Goal: Find specific page/section: Find specific page/section

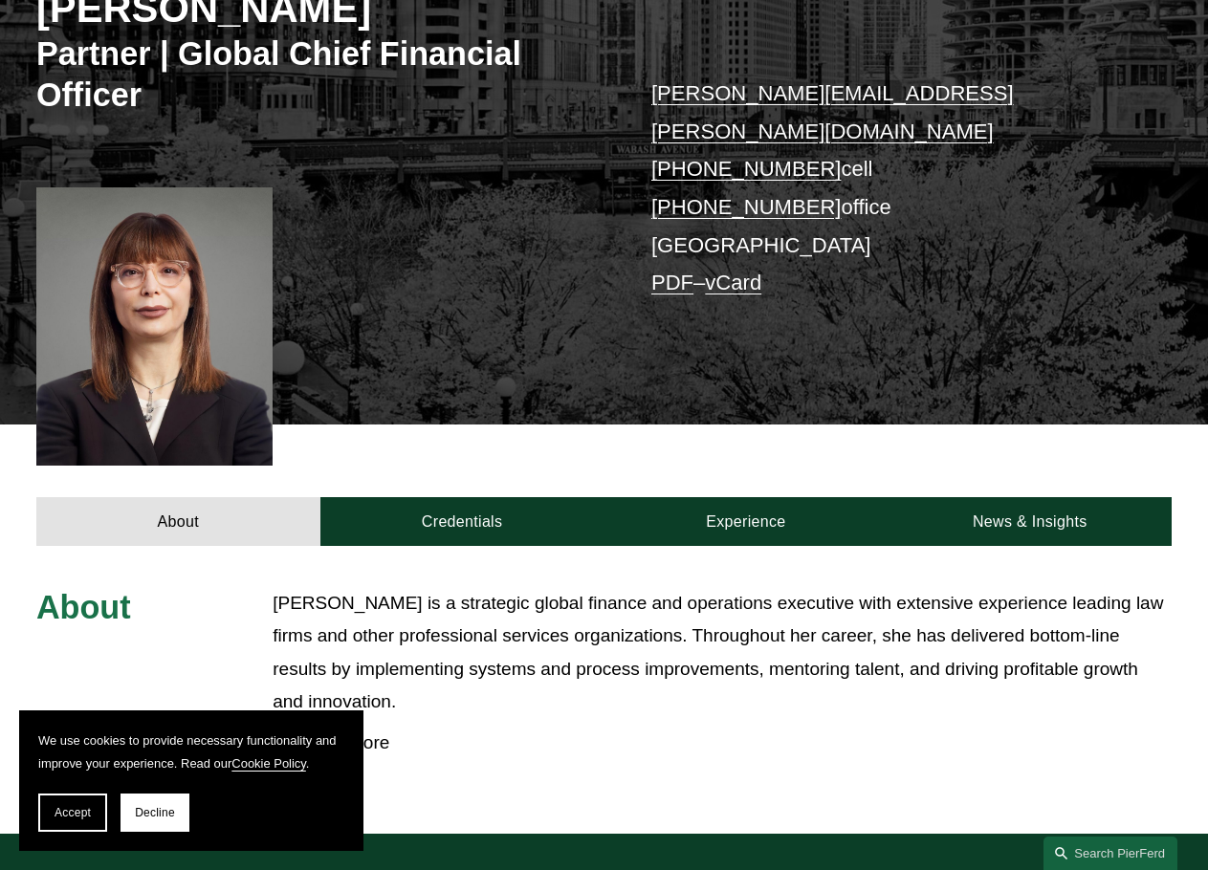
scroll to position [383, 0]
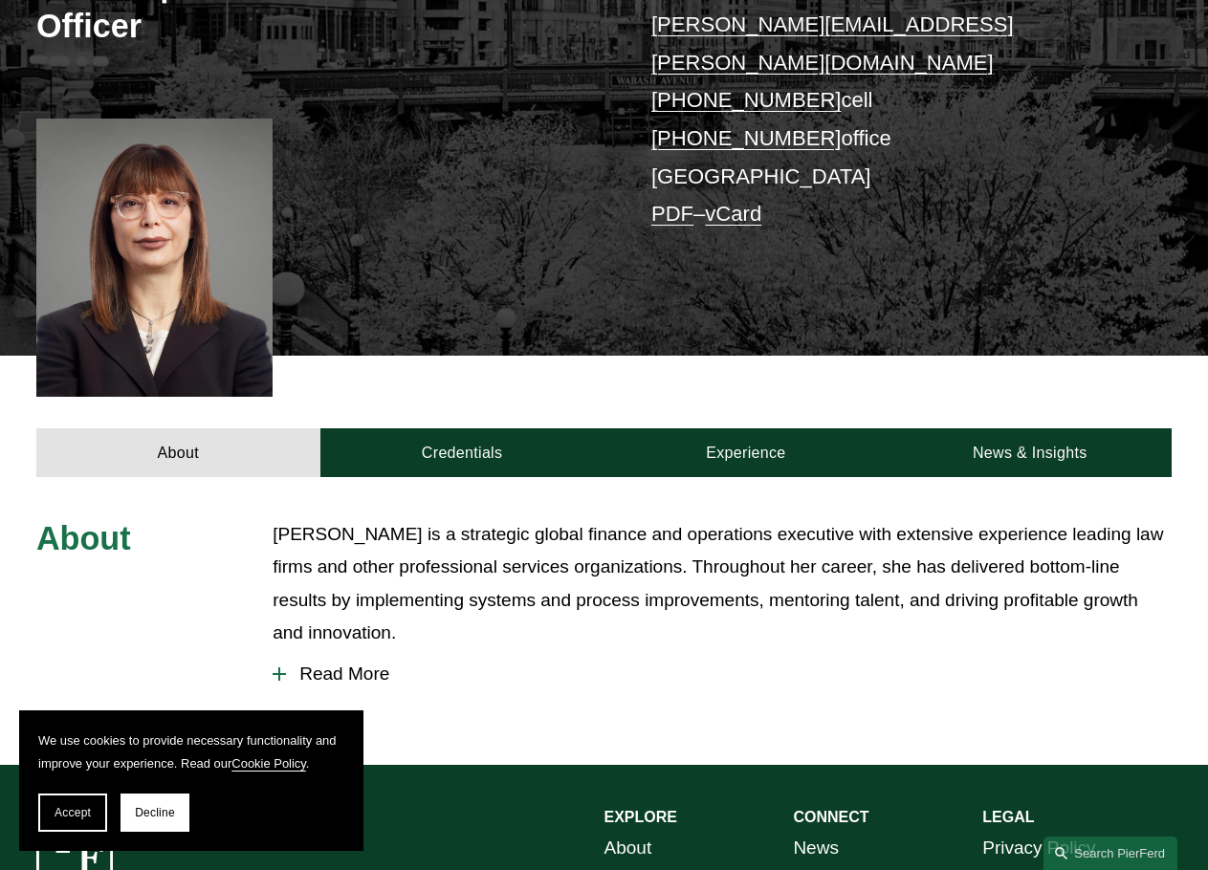
click at [374, 664] on span "Read More" at bounding box center [729, 674] width 886 height 21
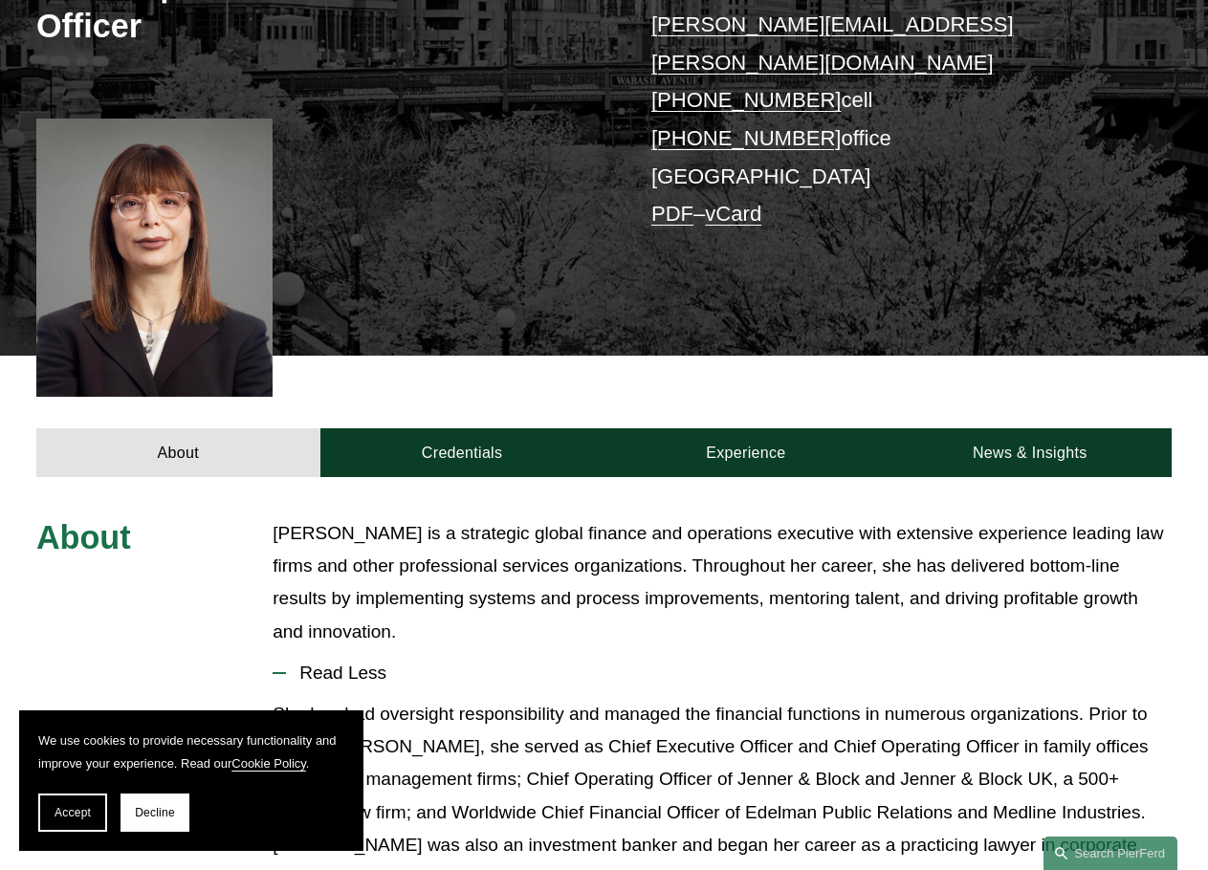
scroll to position [0, 0]
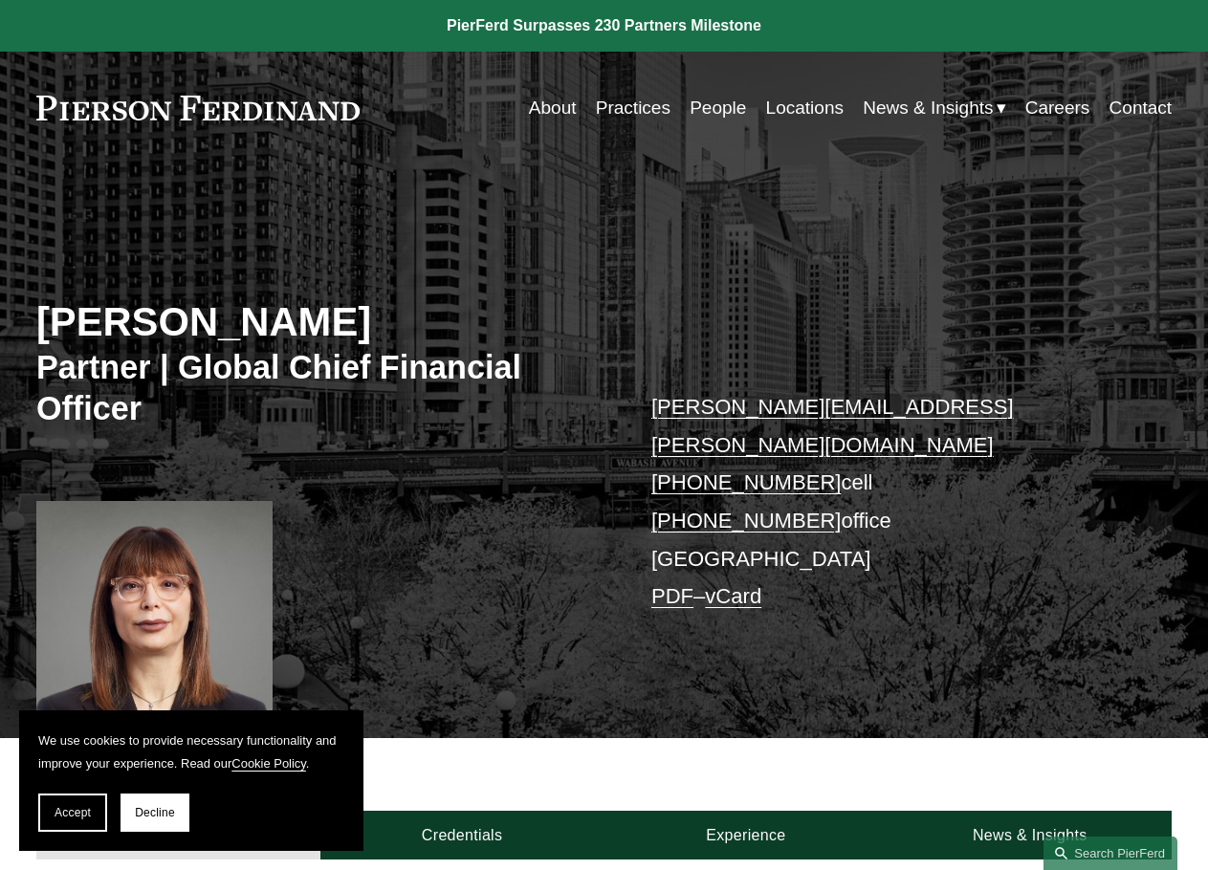
click at [717, 111] on link "People" at bounding box center [718, 108] width 56 height 36
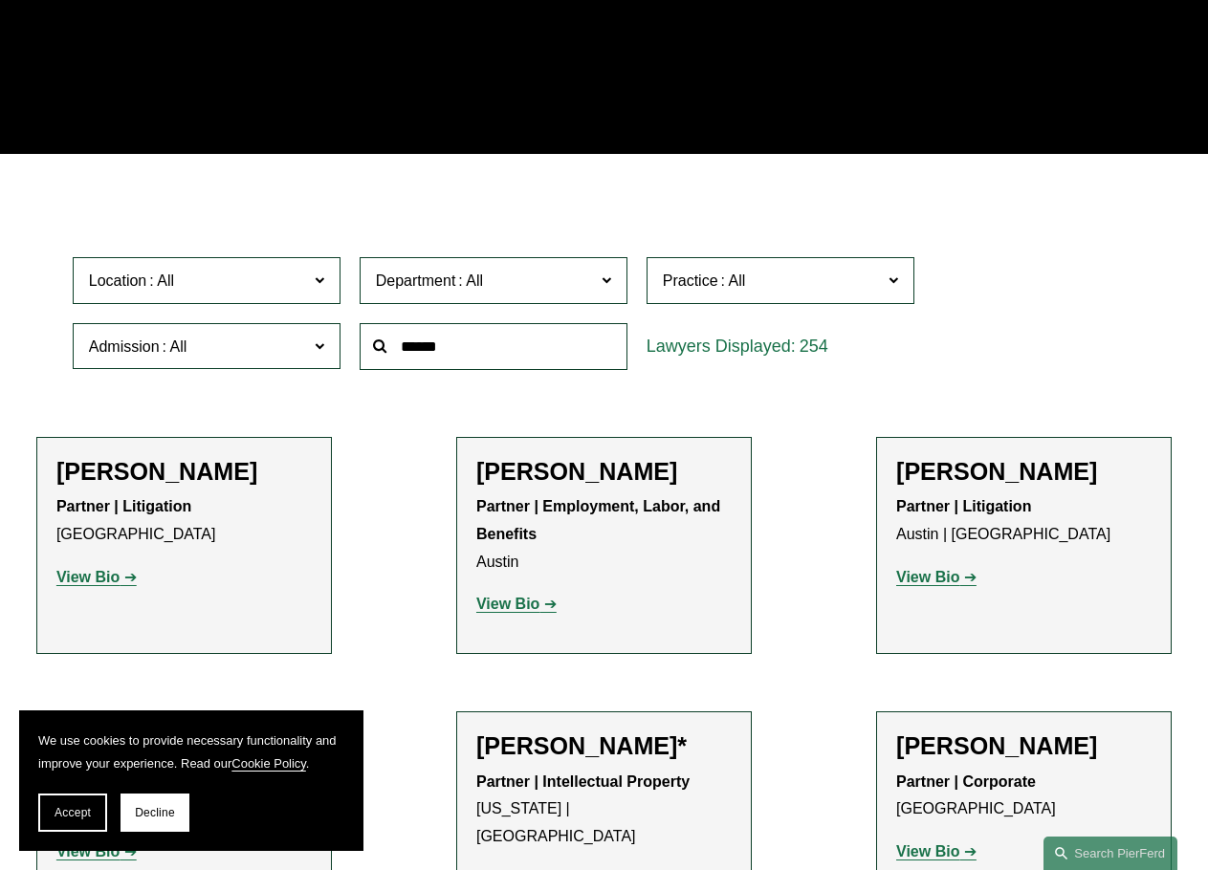
scroll to position [383, 0]
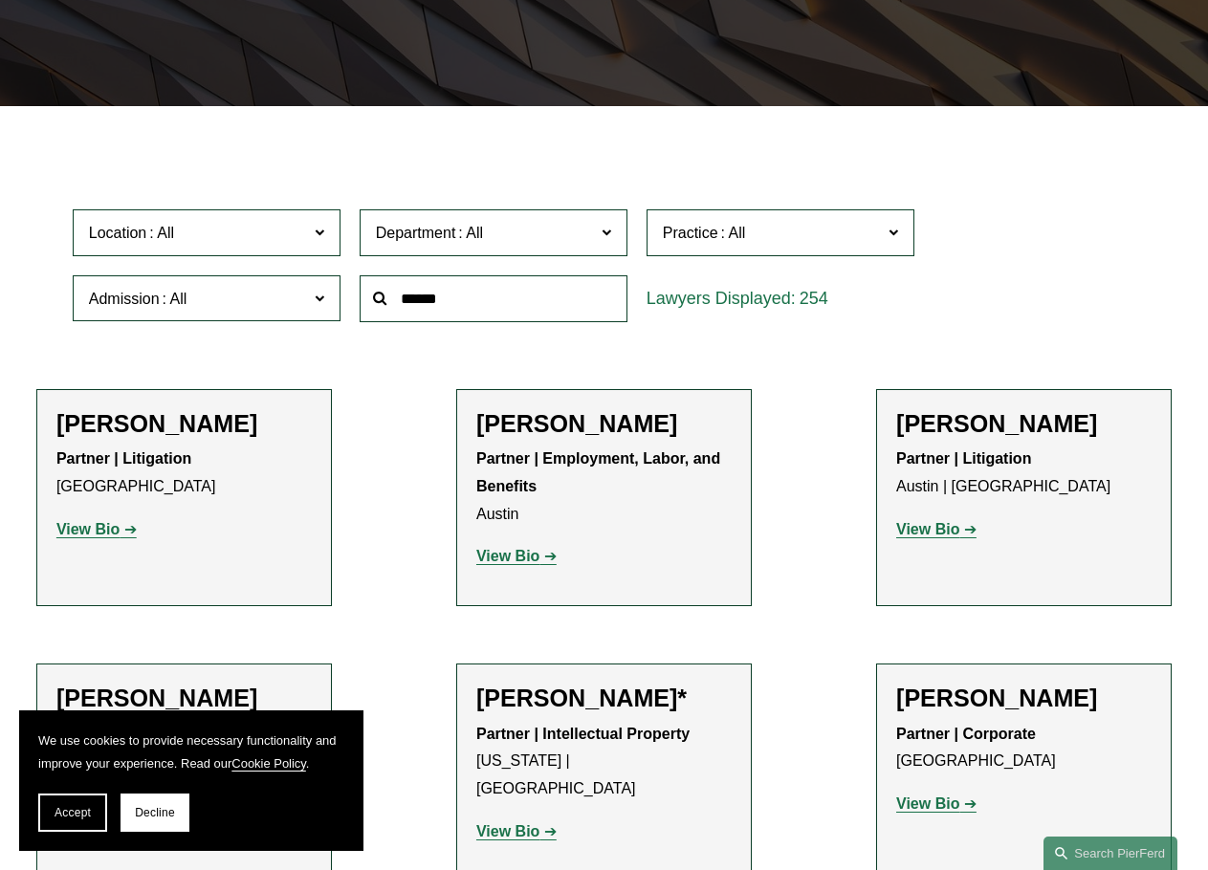
click at [736, 241] on span at bounding box center [733, 233] width 31 height 16
click at [445, 254] on label "Department" at bounding box center [494, 232] width 268 height 47
click at [268, 246] on span "Location" at bounding box center [198, 233] width 219 height 26
click at [796, 246] on span "Practice" at bounding box center [772, 233] width 219 height 26
click at [1022, 254] on div "Location All [GEOGRAPHIC_DATA] [GEOGRAPHIC_DATA] [GEOGRAPHIC_DATA] [GEOGRAPHIC_…" at bounding box center [604, 265] width 1083 height 131
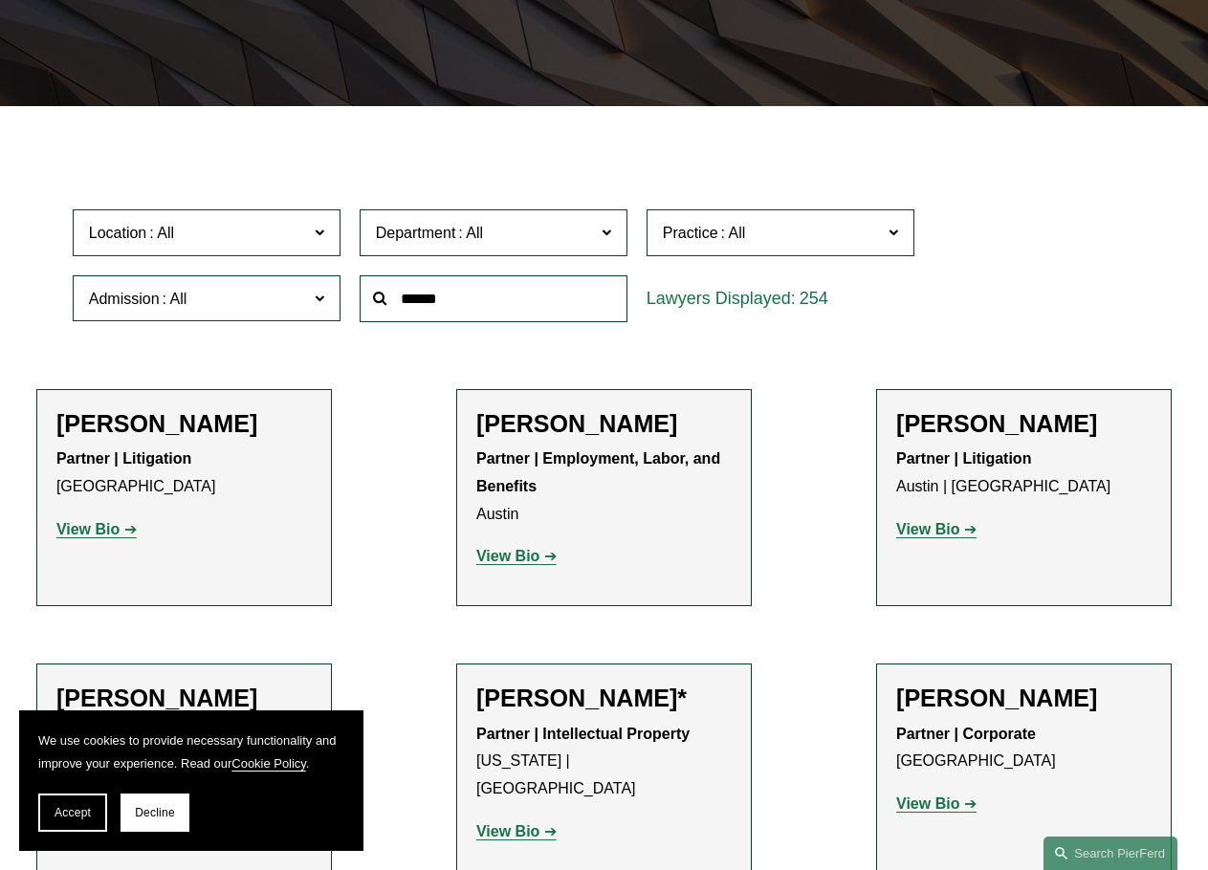
click at [262, 232] on span "Location" at bounding box center [198, 233] width 219 height 26
click at [255, 230] on span "Location" at bounding box center [198, 233] width 219 height 26
click at [0, 0] on link "[GEOGRAPHIC_DATA]" at bounding box center [0, 0] width 0 height 0
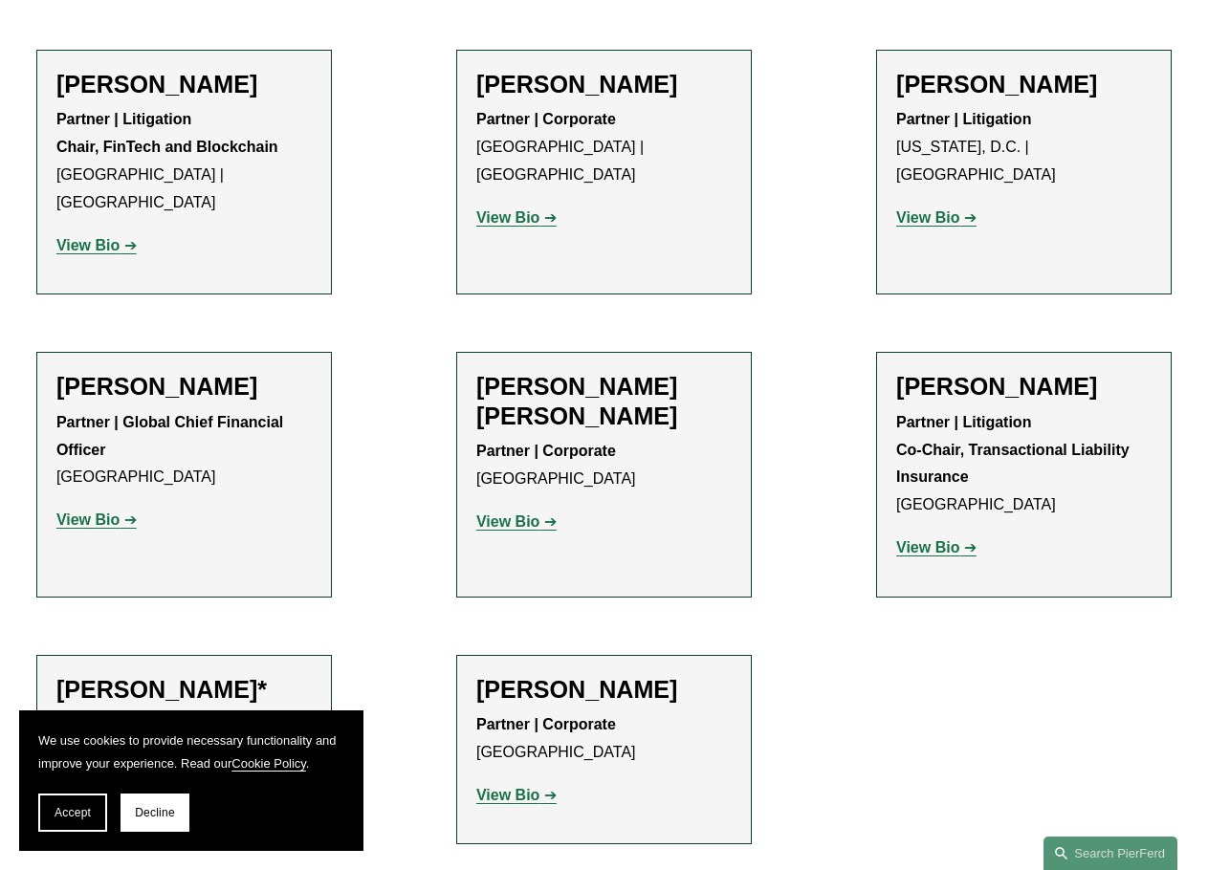
scroll to position [1339, 0]
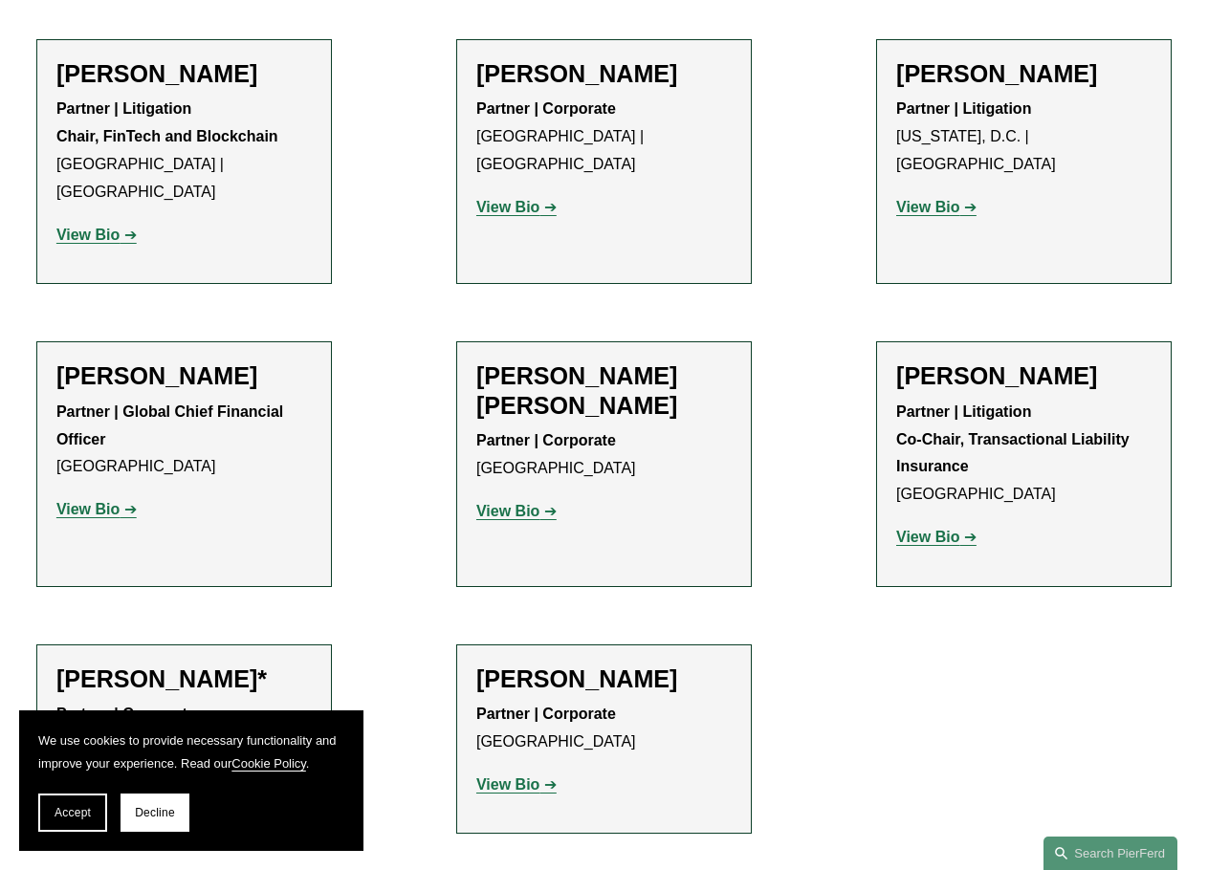
click at [93, 496] on p "View Bio" at bounding box center [183, 510] width 255 height 28
click at [91, 501] on strong "View Bio" at bounding box center [87, 509] width 63 height 16
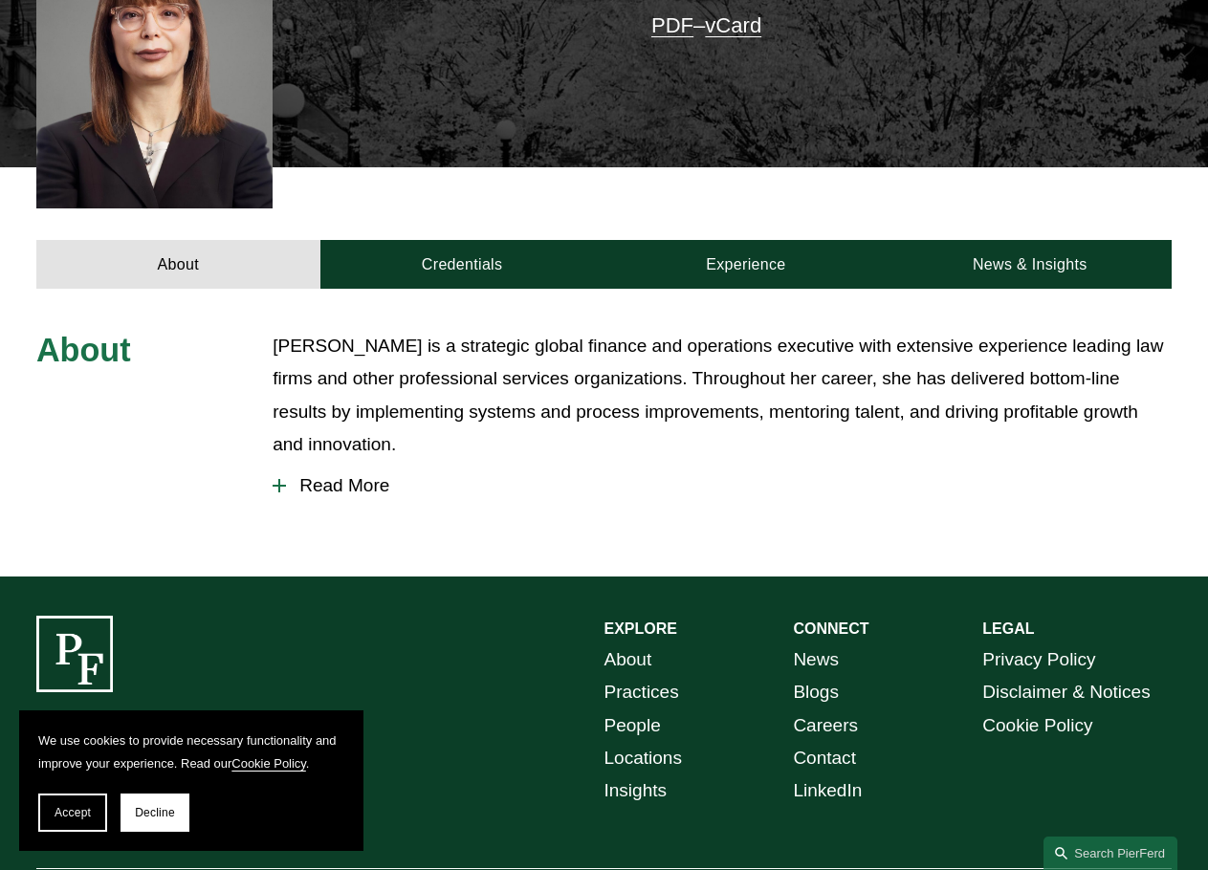
scroll to position [646, 0]
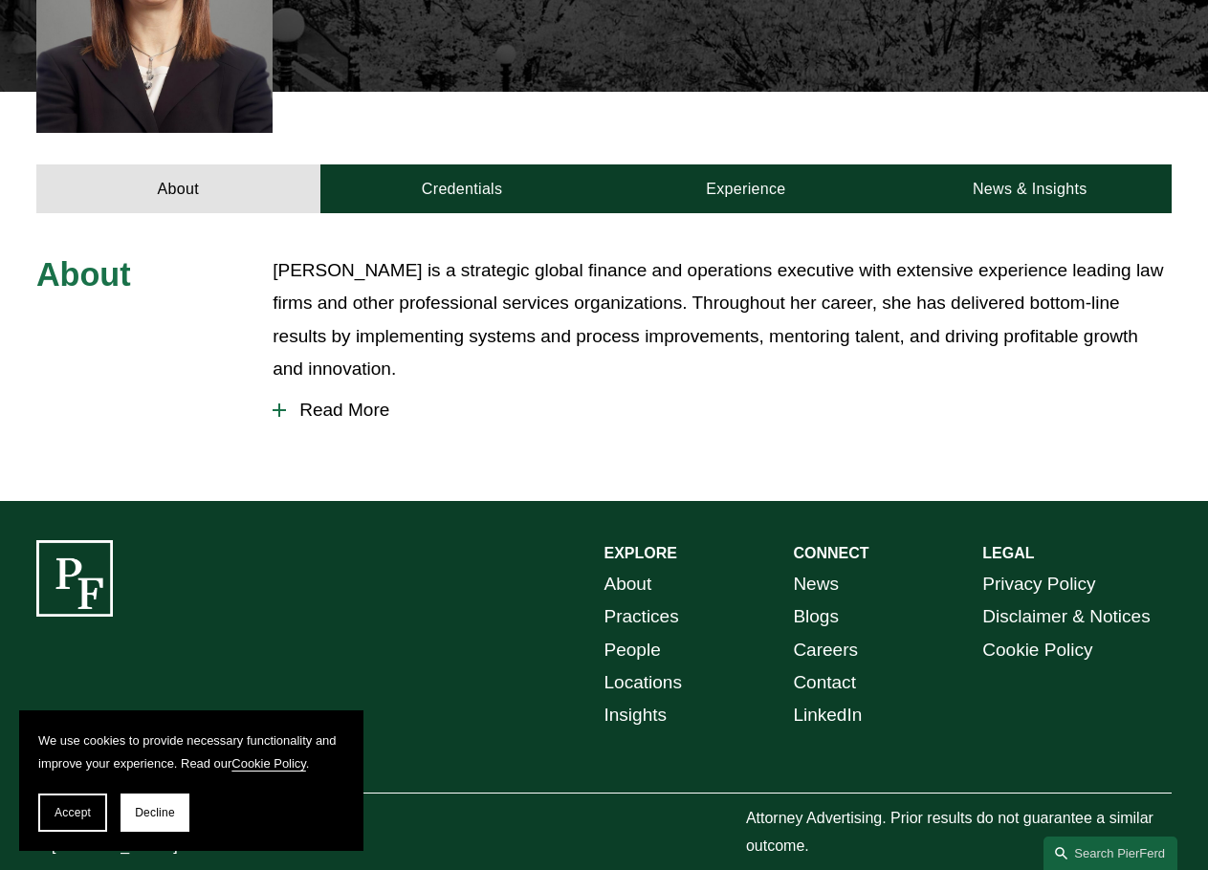
click at [352, 400] on span "Read More" at bounding box center [729, 410] width 886 height 21
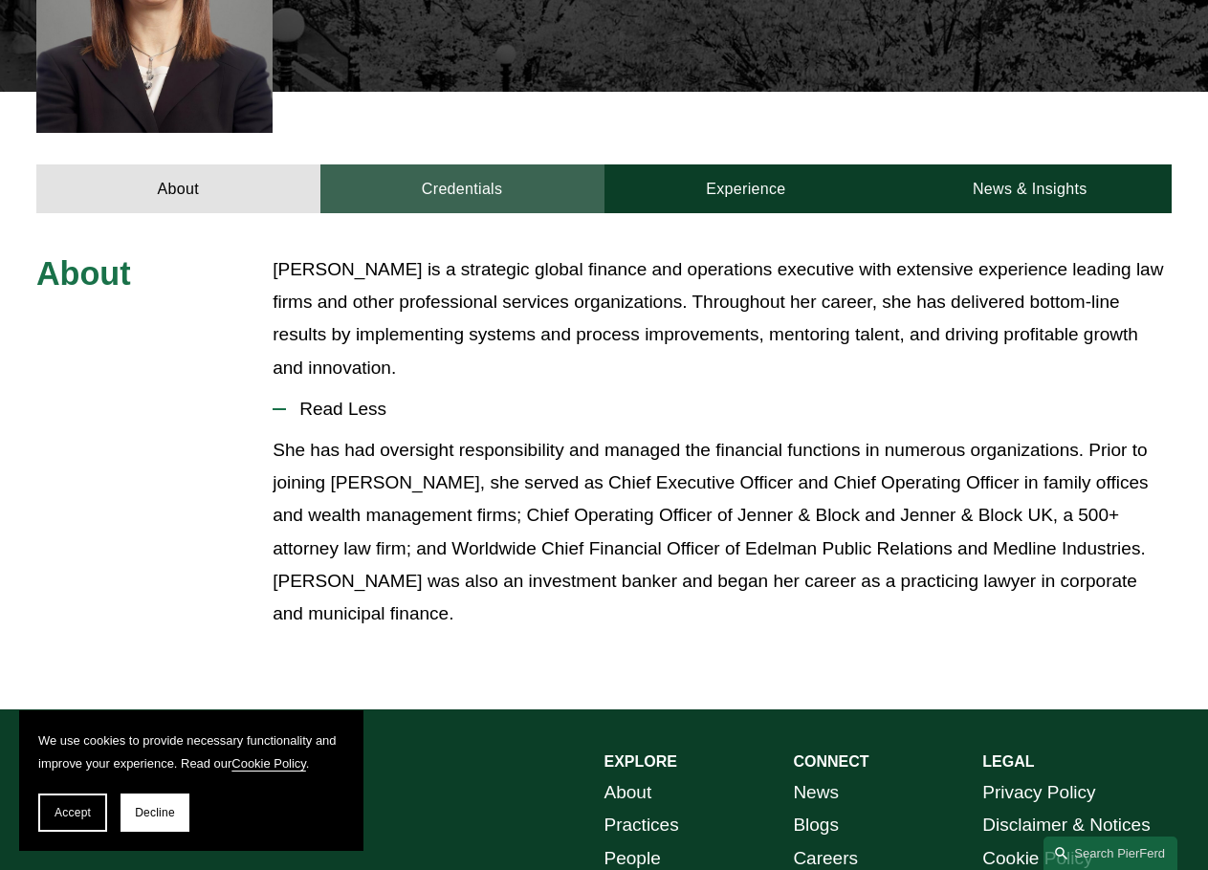
click at [501, 164] on link "Credentials" at bounding box center [462, 188] width 284 height 49
